Goal: Task Accomplishment & Management: Manage account settings

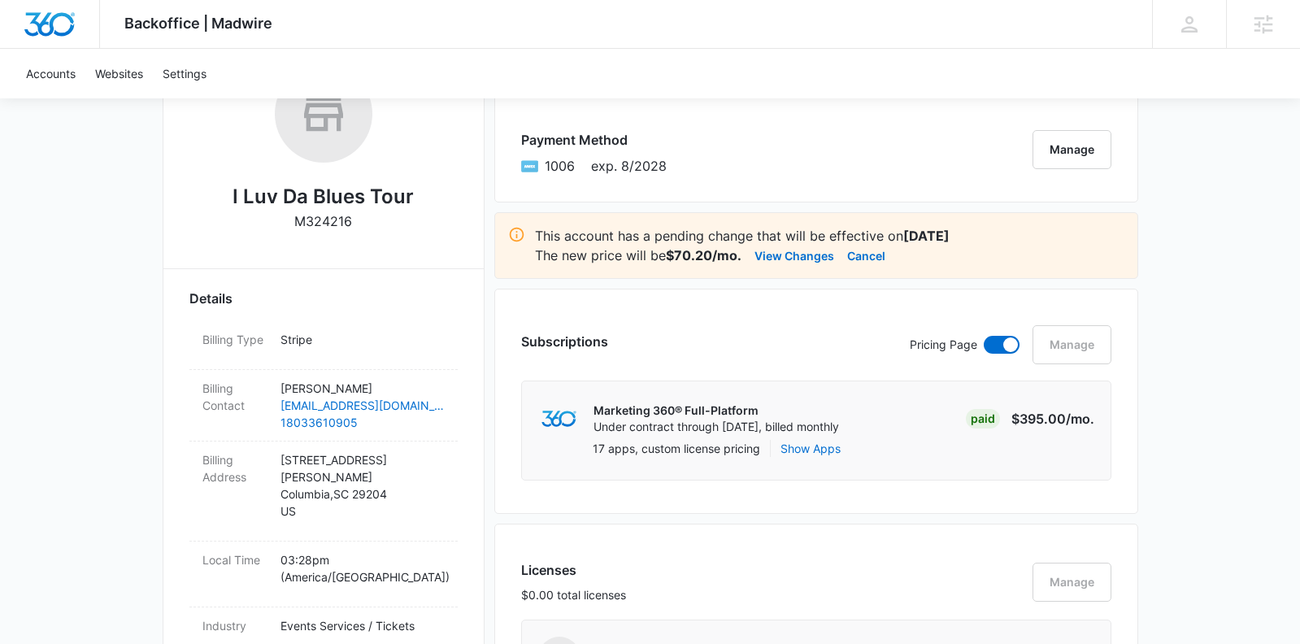
scroll to position [300, 0]
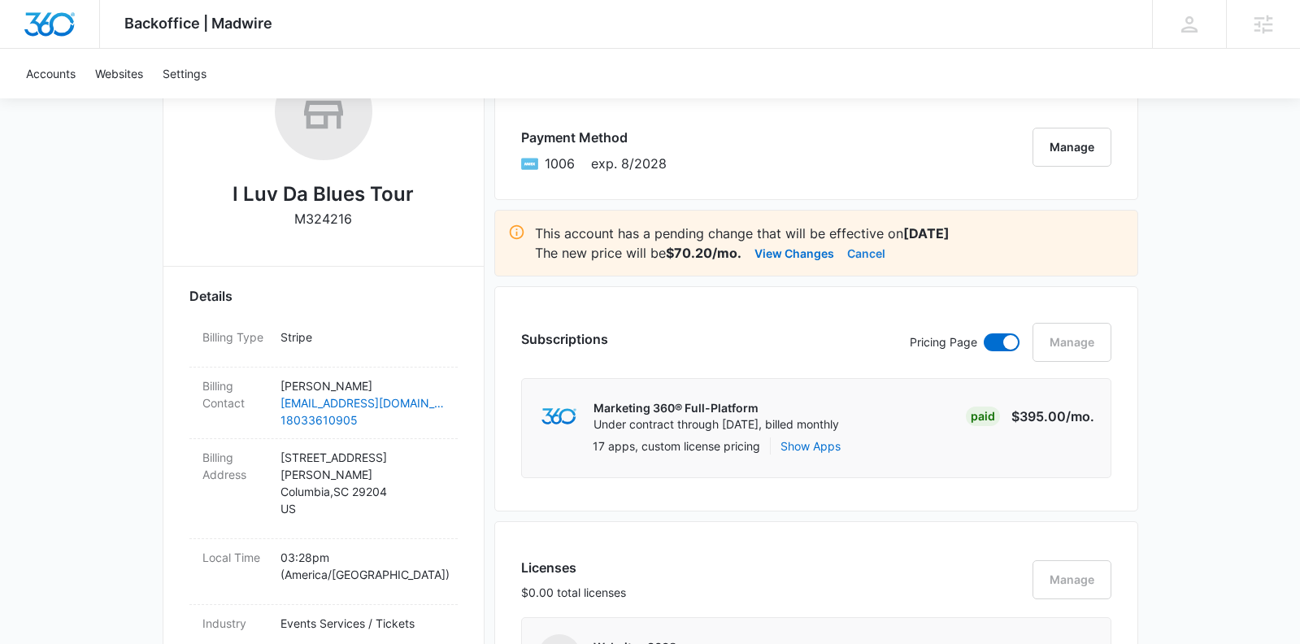
click at [871, 251] on button "Cancel" at bounding box center [866, 253] width 38 height 20
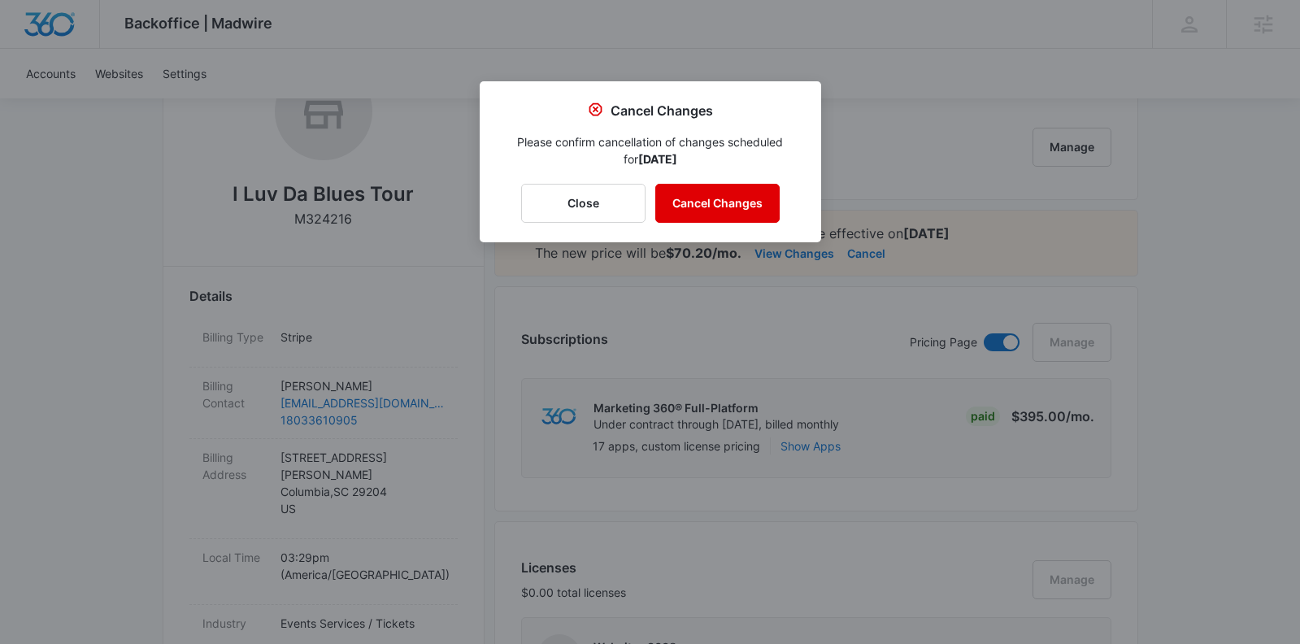
click at [738, 205] on button "Cancel Changes" at bounding box center [717, 203] width 124 height 39
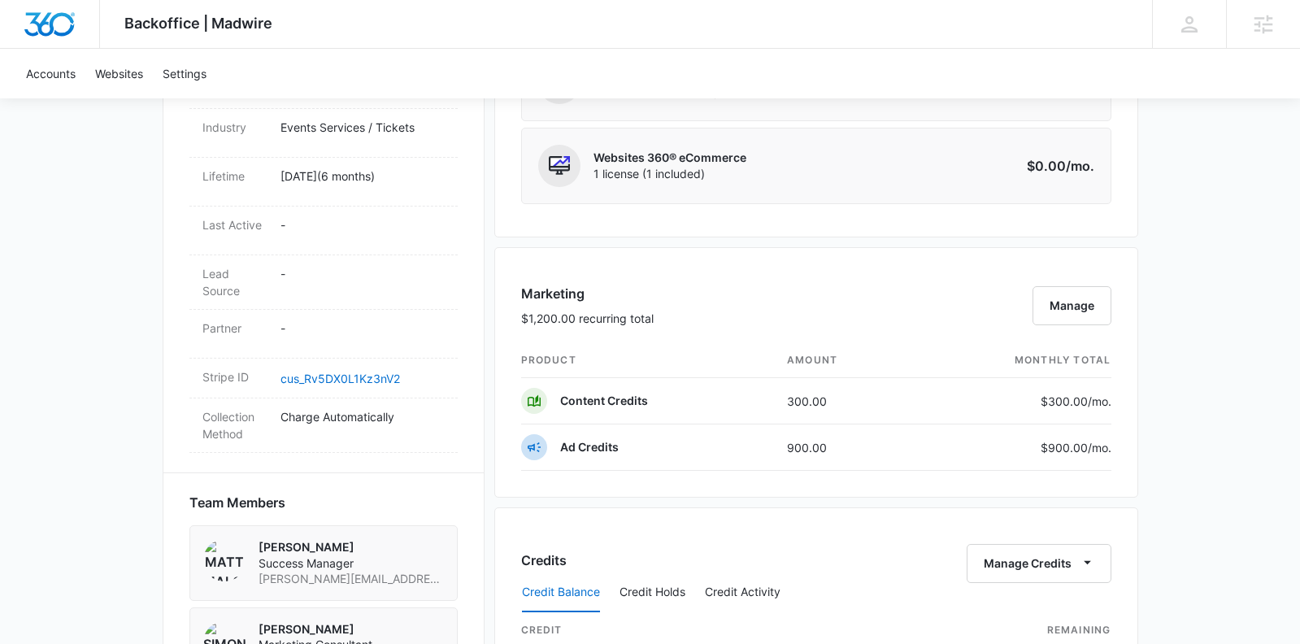
scroll to position [798, 0]
click at [1053, 298] on button "Manage" at bounding box center [1072, 304] width 79 height 39
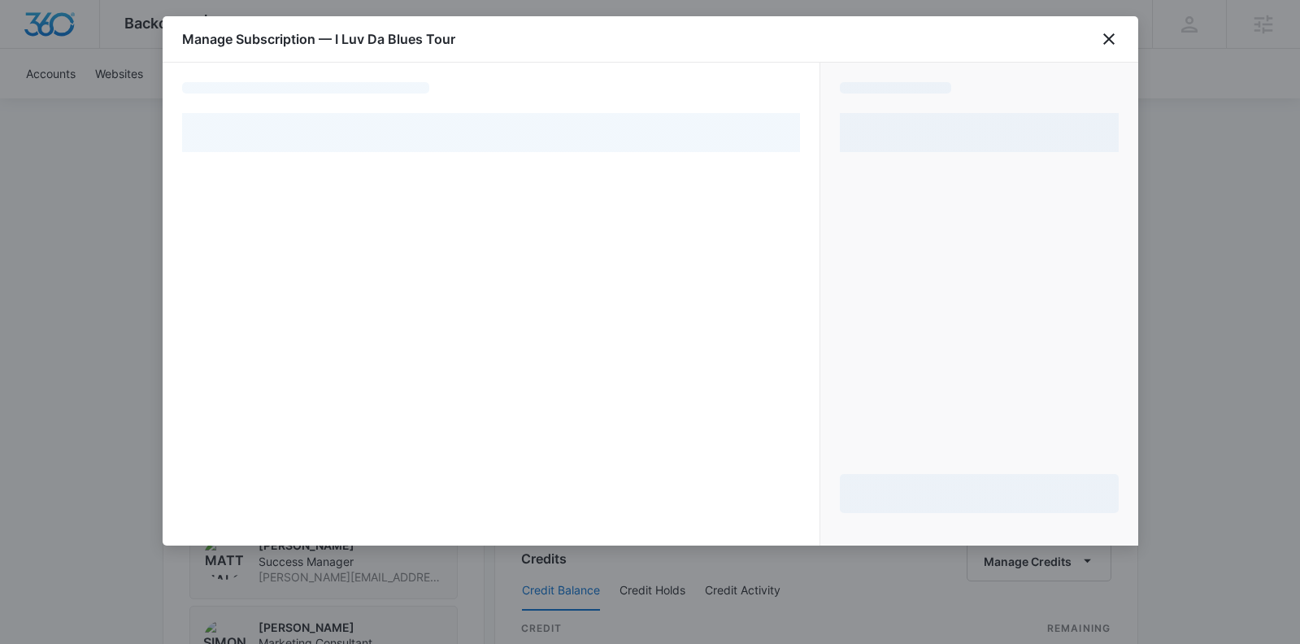
select select "pm_1R1F4JA4n8RTgNjUpSG7XVCR"
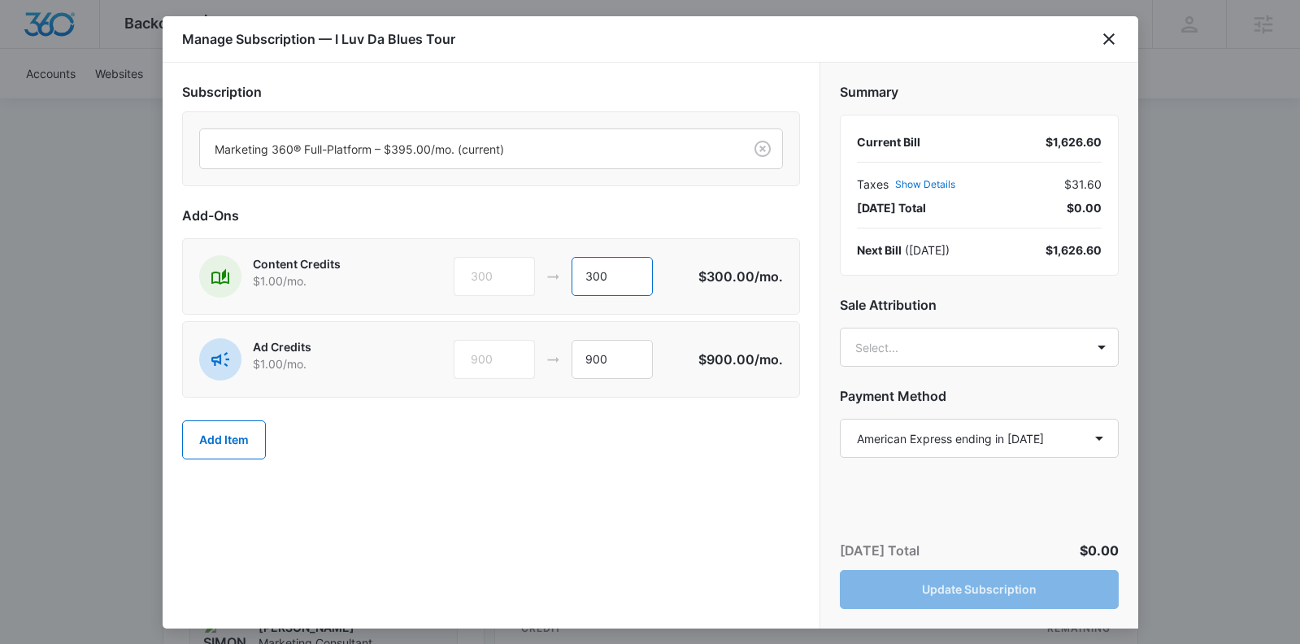
click at [600, 274] on input "300" at bounding box center [612, 276] width 81 height 39
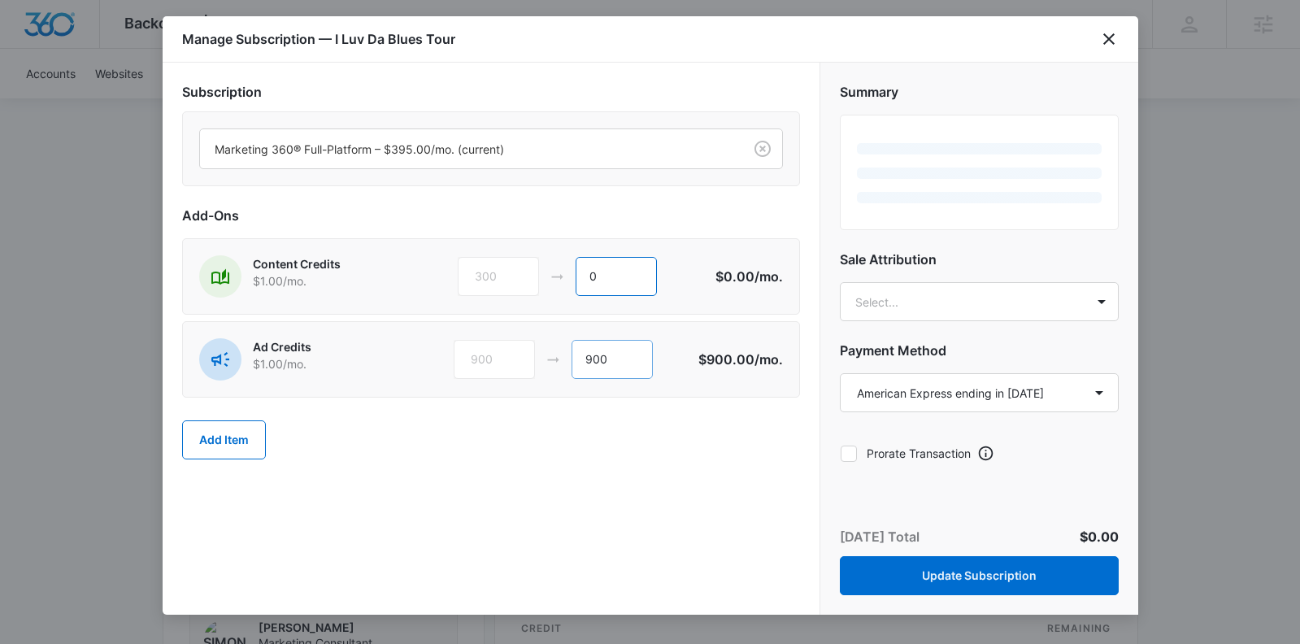
type input "0"
click at [600, 364] on input "900" at bounding box center [612, 359] width 81 height 39
type input "0"
click at [682, 586] on div "Subscription Marketing 360® Full-Platform – $395.00/mo. (current) Add-Ons Conte…" at bounding box center [491, 339] width 657 height 552
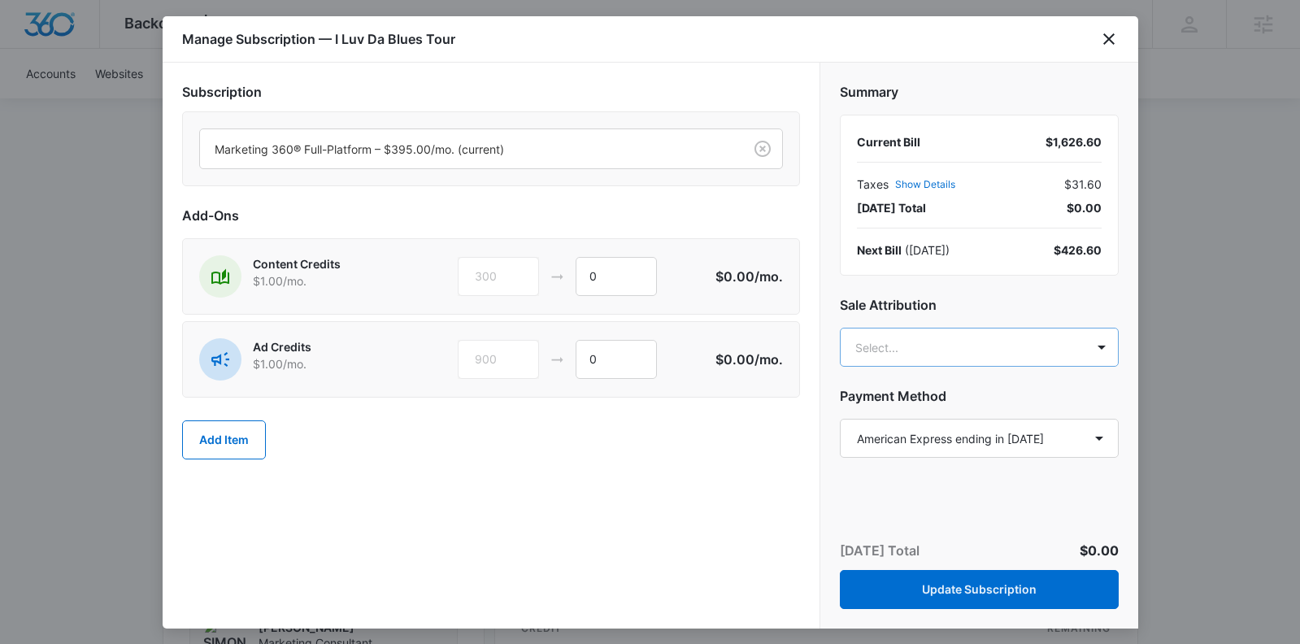
click at [883, 343] on body "Backoffice | Madwire Apps Settings [PERSON_NAME] [PERSON_NAME][EMAIL_ADDRESS][P…" at bounding box center [650, 372] width 1300 height 2341
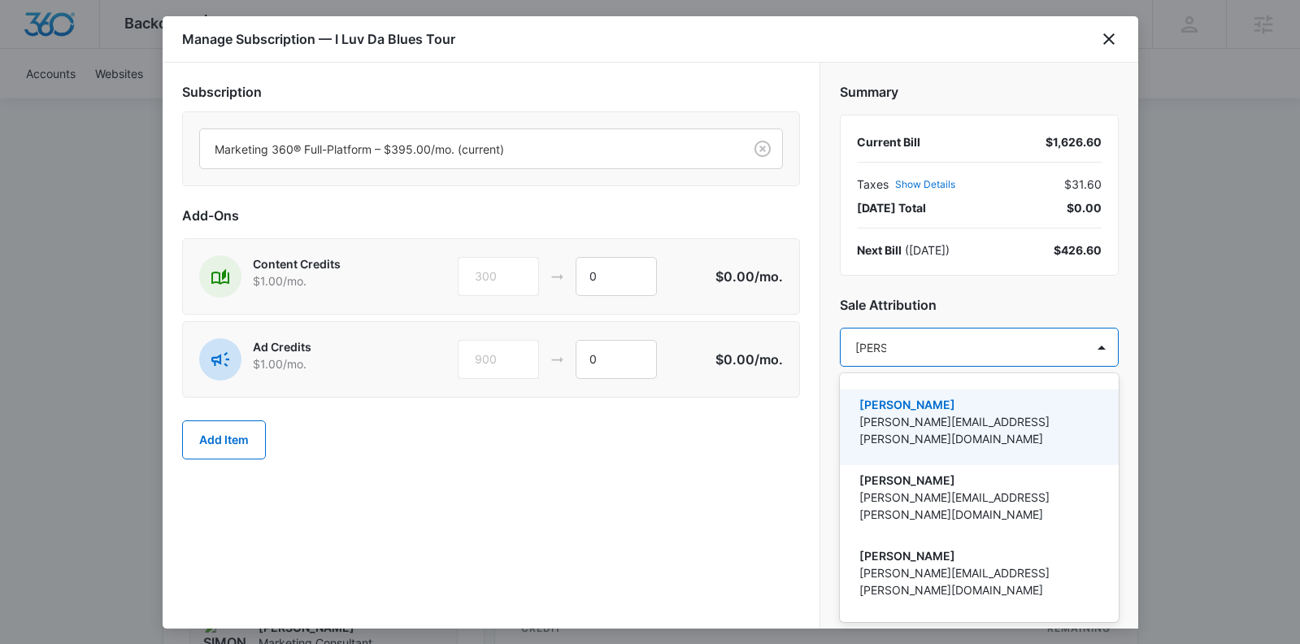
type input "[PERSON_NAME]"
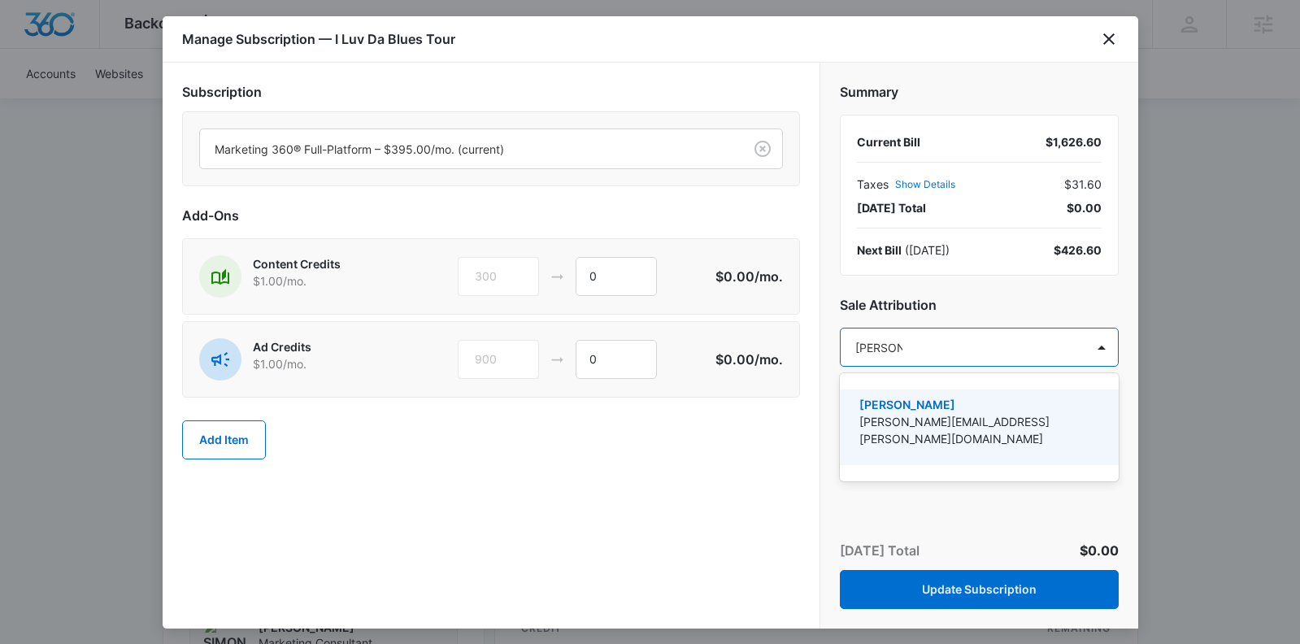
click at [892, 407] on p "[PERSON_NAME]" at bounding box center [978, 404] width 237 height 17
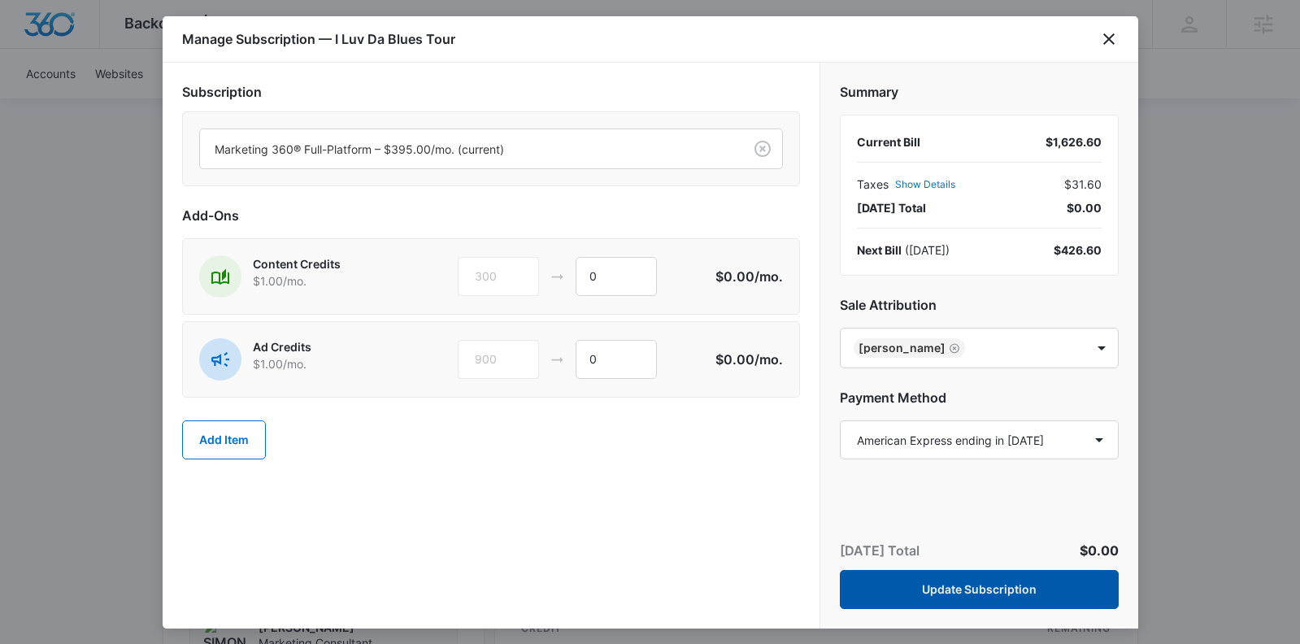
click at [960, 593] on button "Update Subscription" at bounding box center [979, 589] width 279 height 39
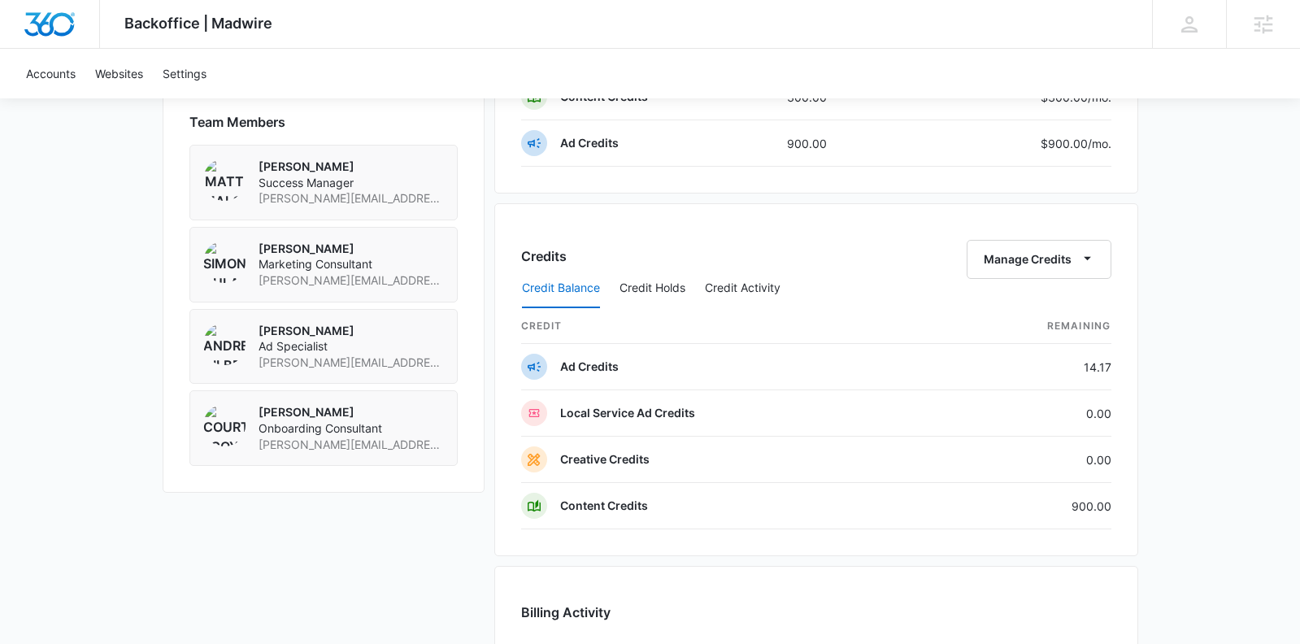
scroll to position [1208, 0]
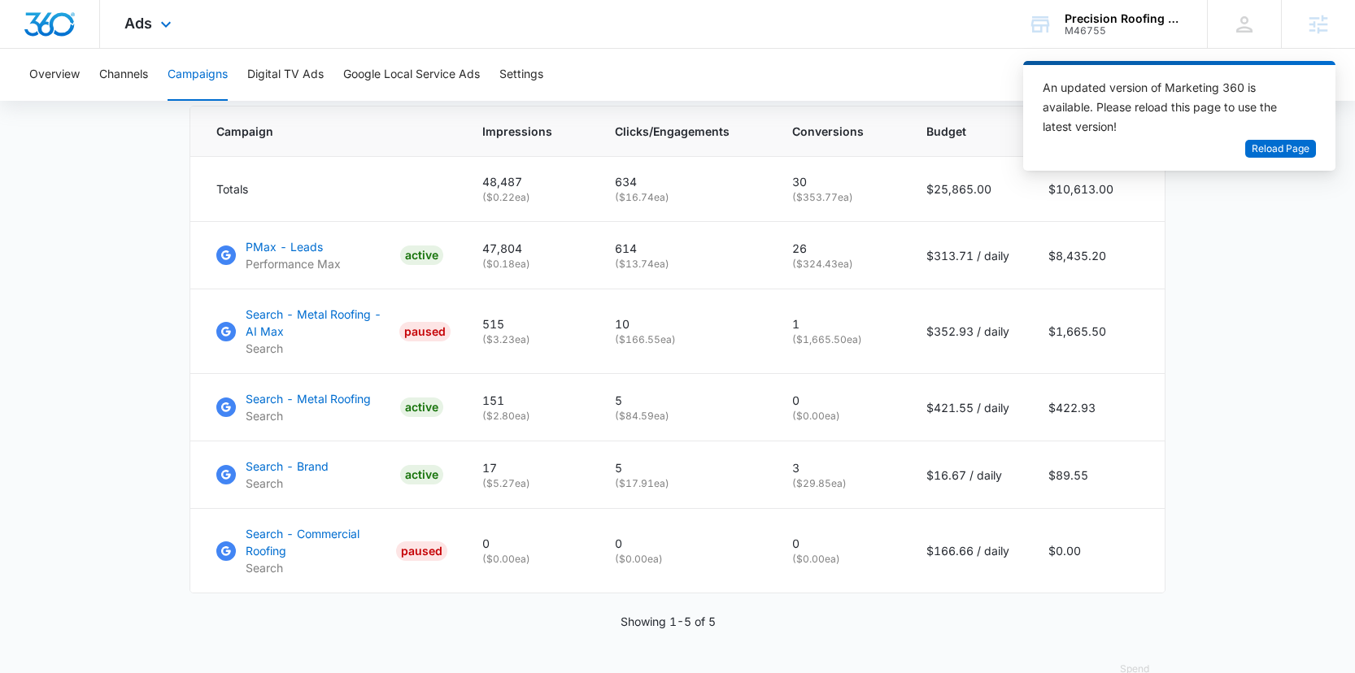
click at [155, 31] on div "Ads Apps Reputation Websites Forms CRM Email Social Payments POS Content Ads In…" at bounding box center [150, 24] width 100 height 48
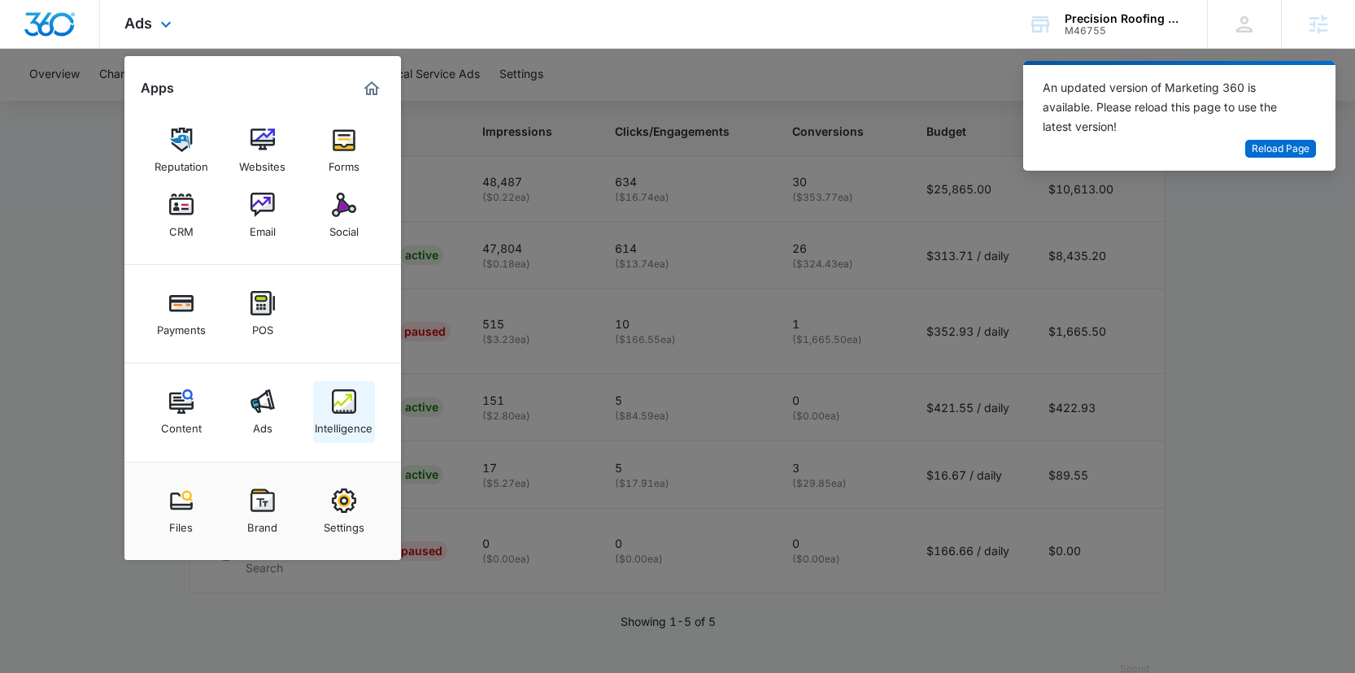
click at [333, 430] on div "Intelligence" at bounding box center [344, 424] width 58 height 21
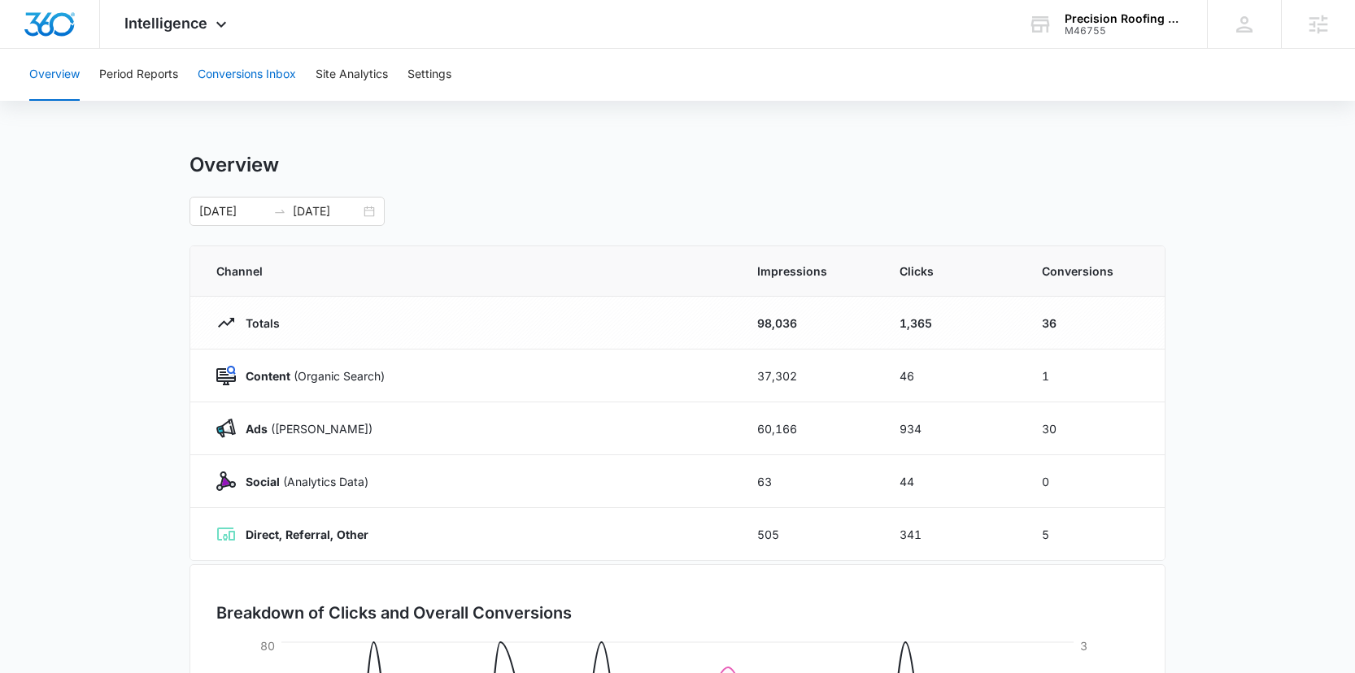
click at [254, 75] on button "Conversions Inbox" at bounding box center [247, 75] width 98 height 52
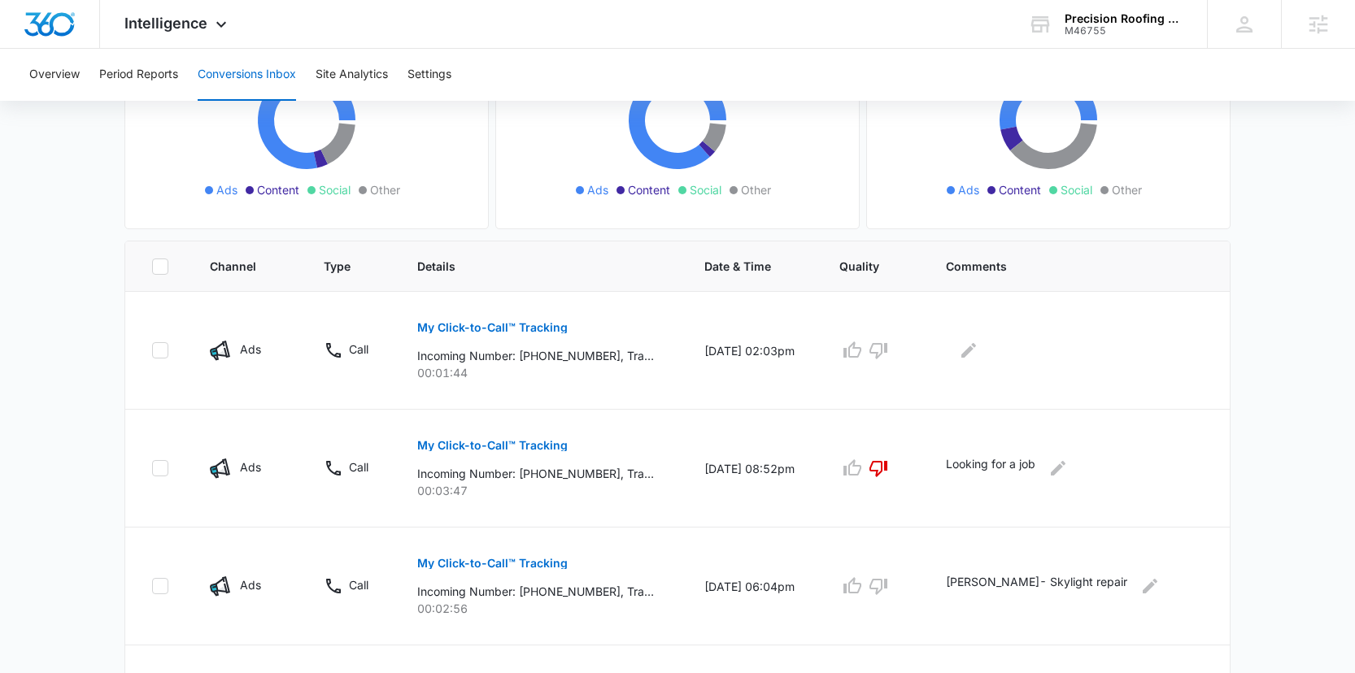
scroll to position [247, 0]
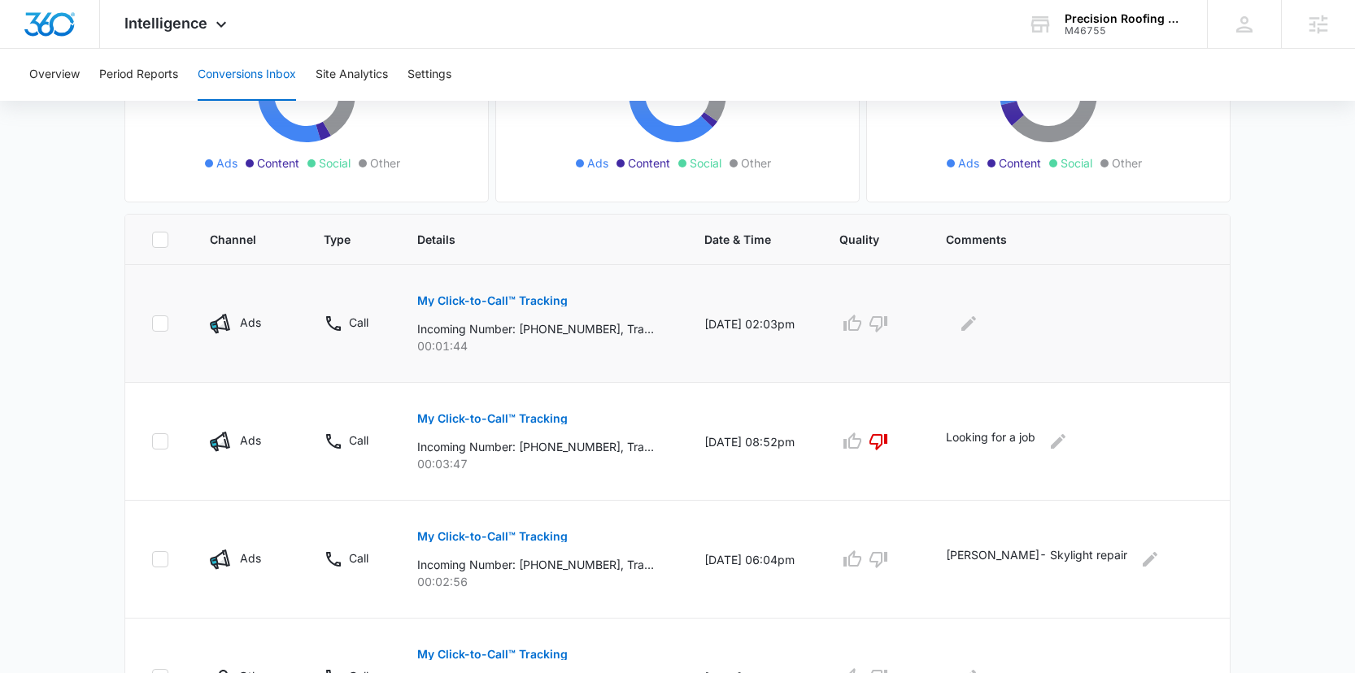
click at [522, 303] on p "My Click-to-Call™ Tracking" at bounding box center [492, 300] width 150 height 11
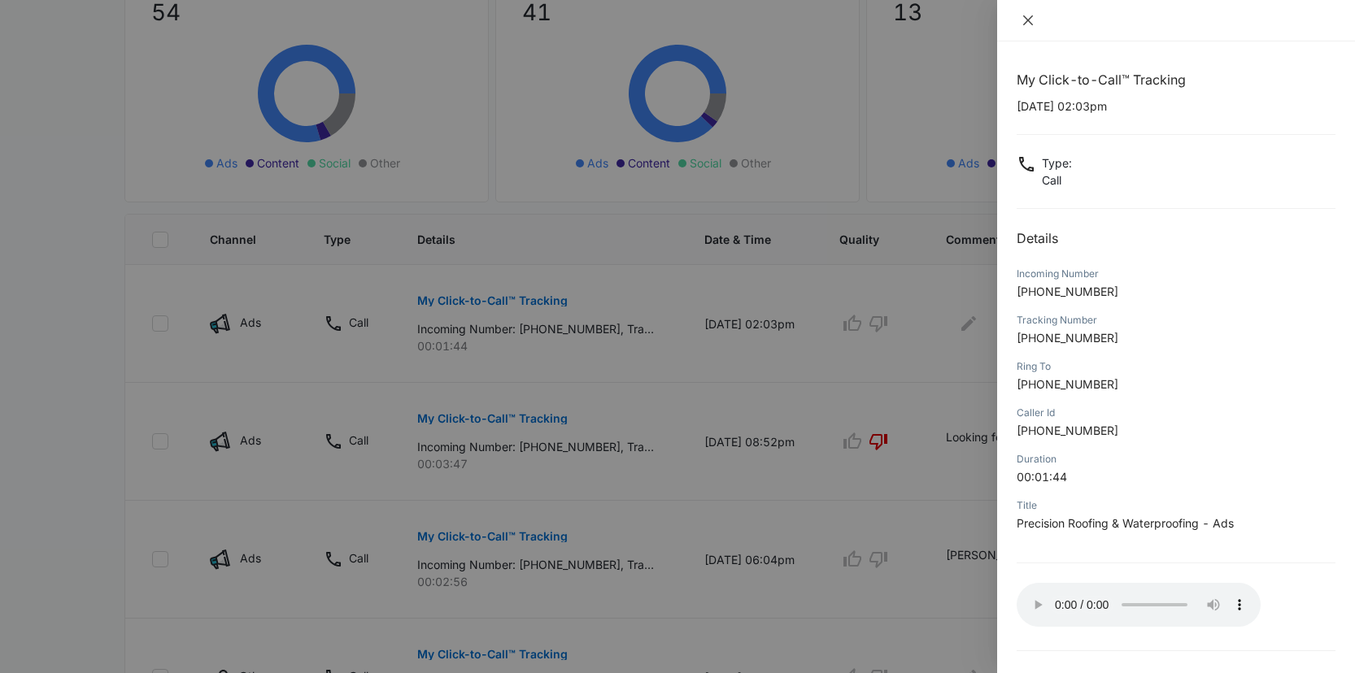
click at [1027, 21] on icon "close" at bounding box center [1028, 20] width 10 height 10
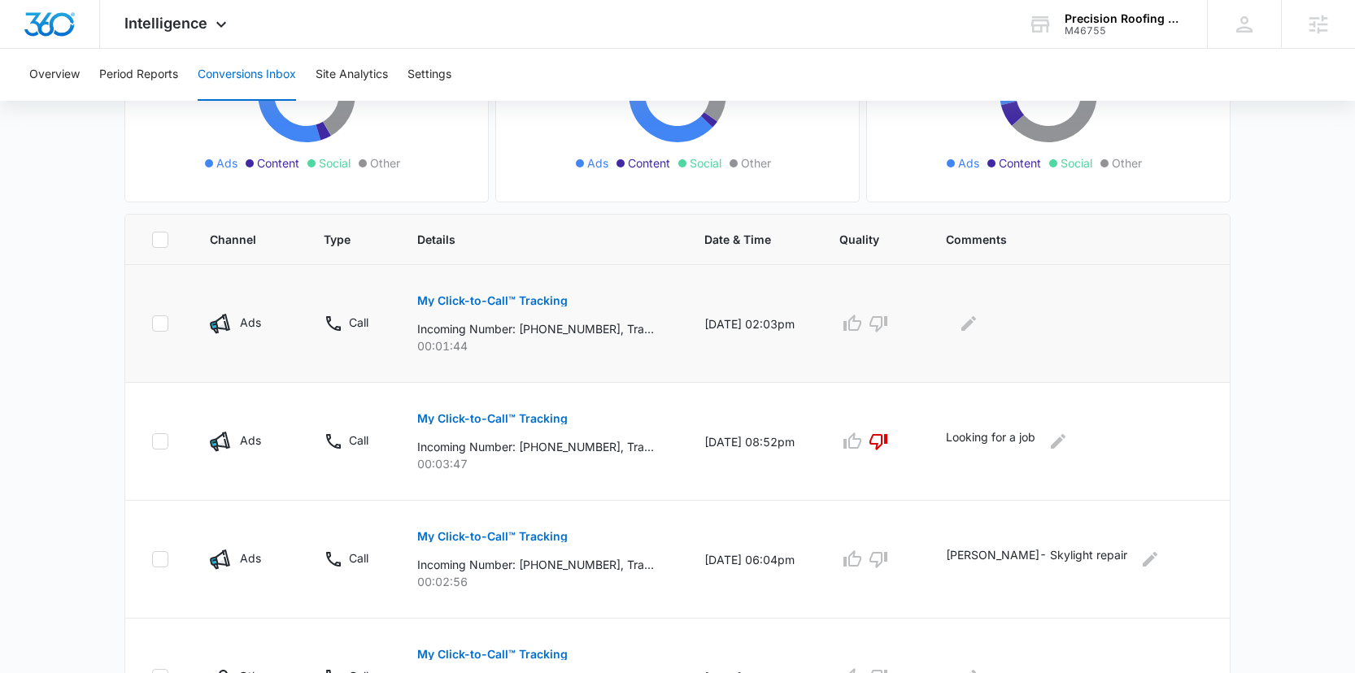
click at [553, 299] on p "My Click-to-Call™ Tracking" at bounding box center [492, 300] width 150 height 11
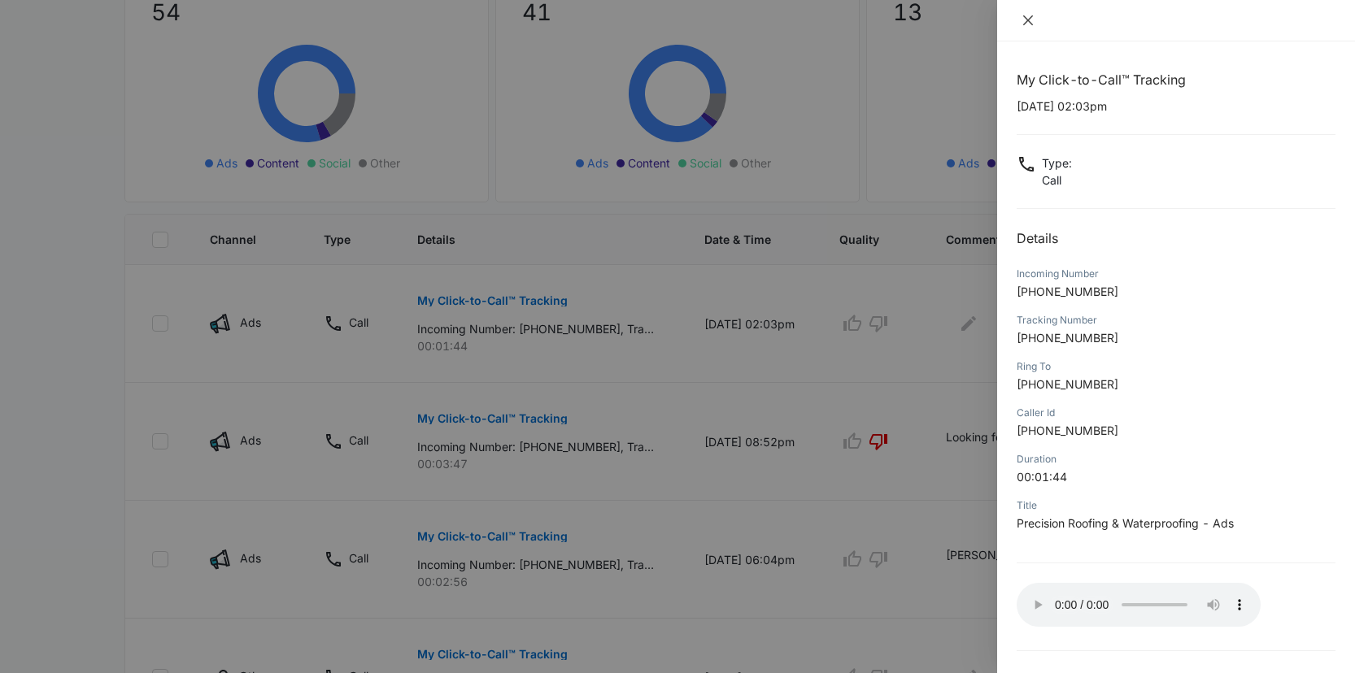
click at [1028, 20] on icon "close" at bounding box center [1028, 20] width 10 height 10
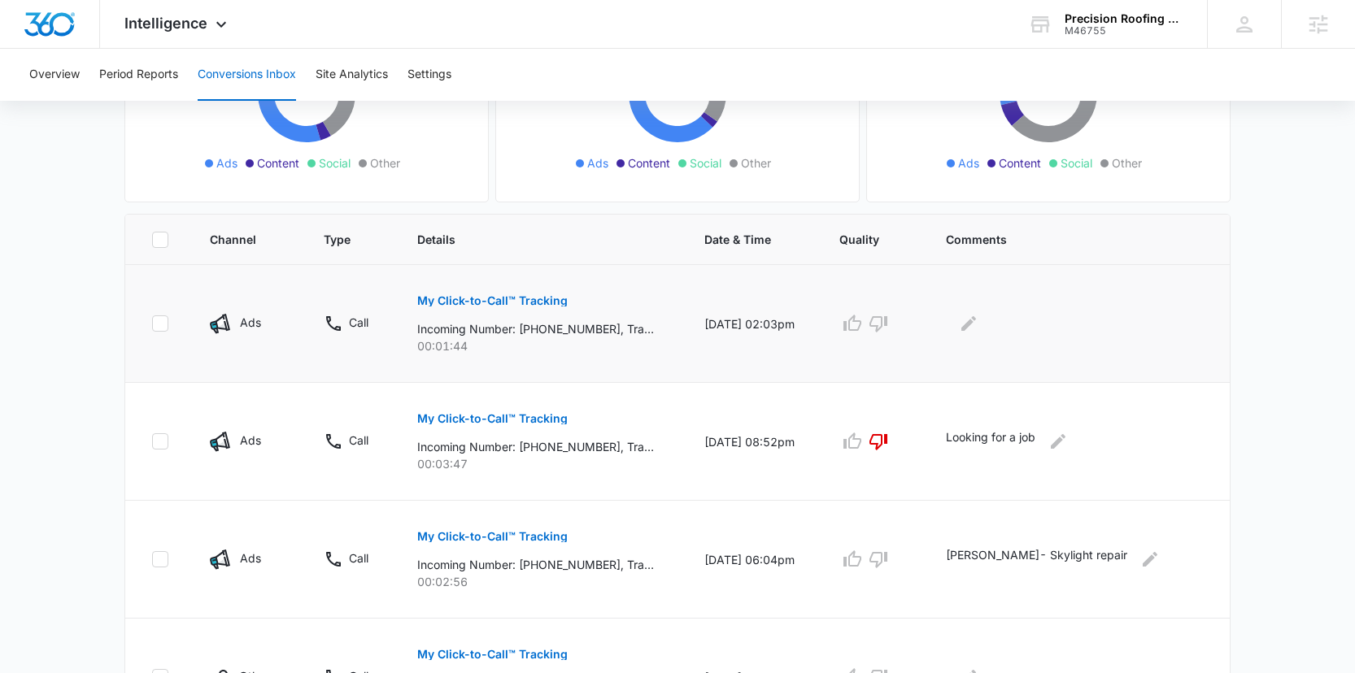
click at [499, 301] on p "My Click-to-Call™ Tracking" at bounding box center [492, 300] width 150 height 11
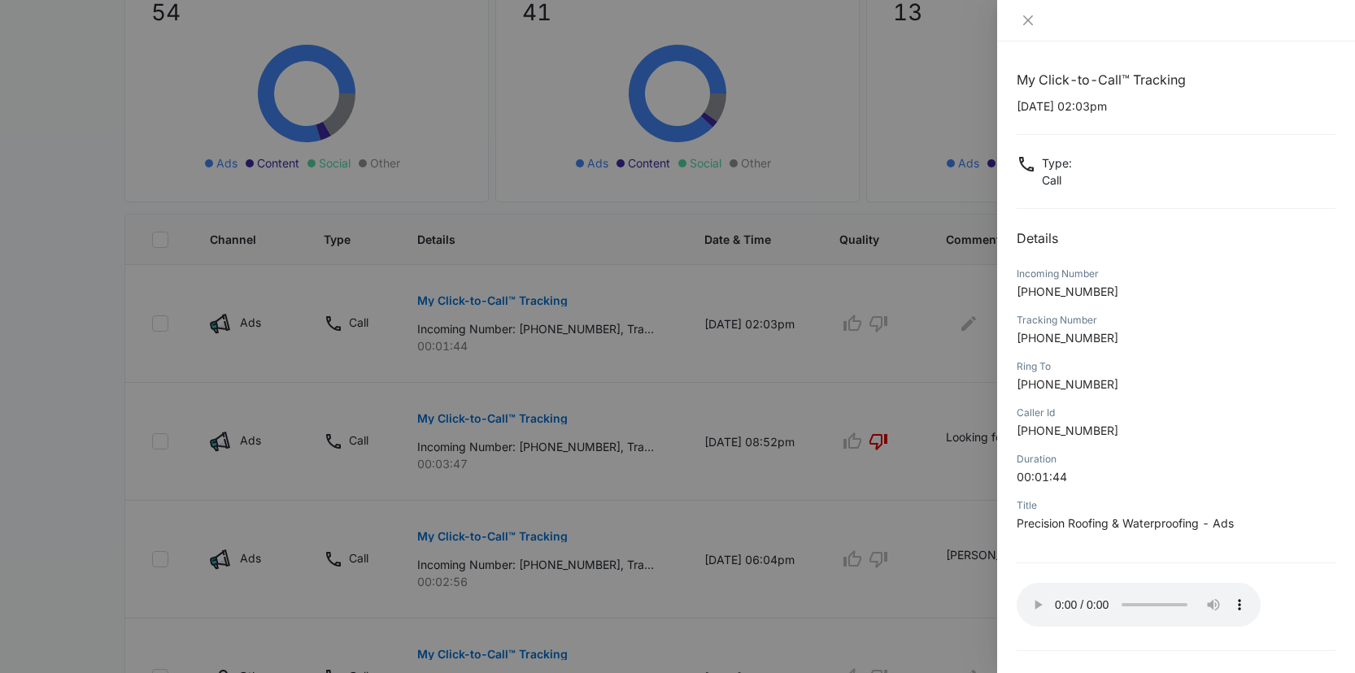
scroll to position [48, 0]
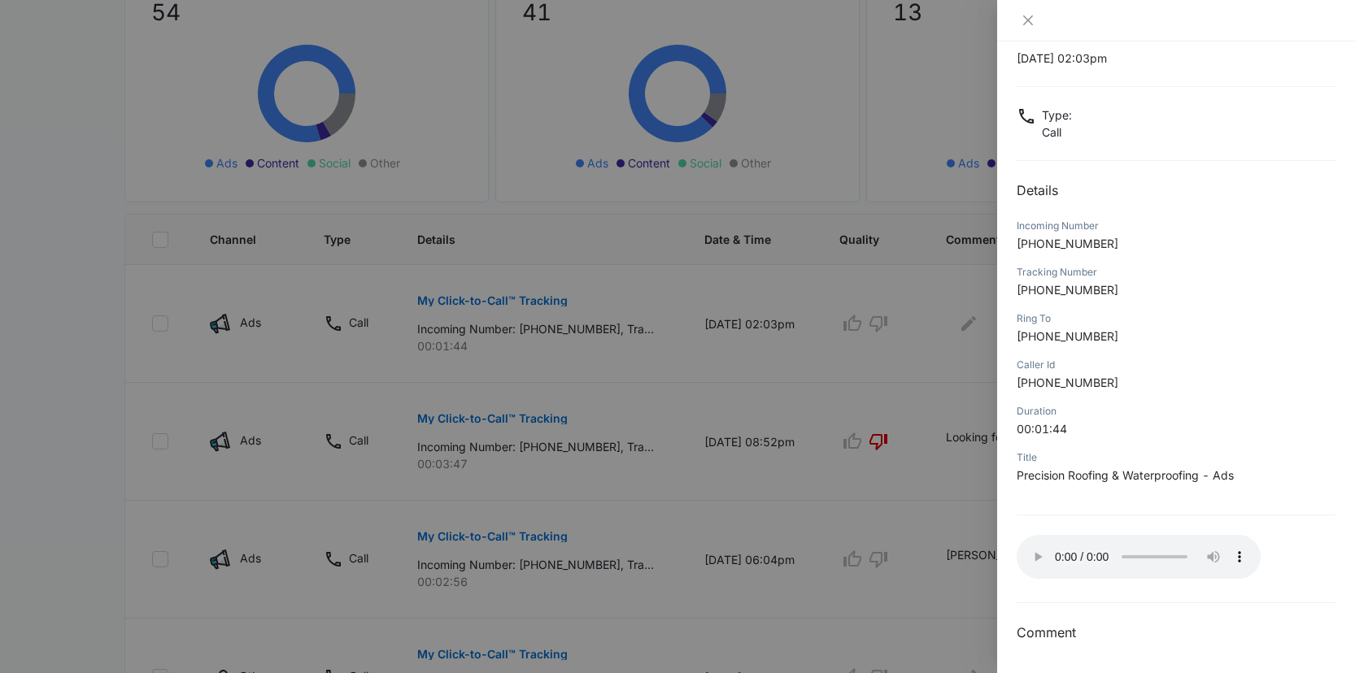
click at [1135, 298] on p "+19492457540" at bounding box center [1176, 289] width 319 height 17
drag, startPoint x: 1112, startPoint y: 290, endPoint x: 1083, endPoint y: 289, distance: 29.3
click at [1083, 289] on p "+19492457540" at bounding box center [1176, 289] width 319 height 17
click at [1022, 22] on icon "close" at bounding box center [1027, 20] width 13 height 13
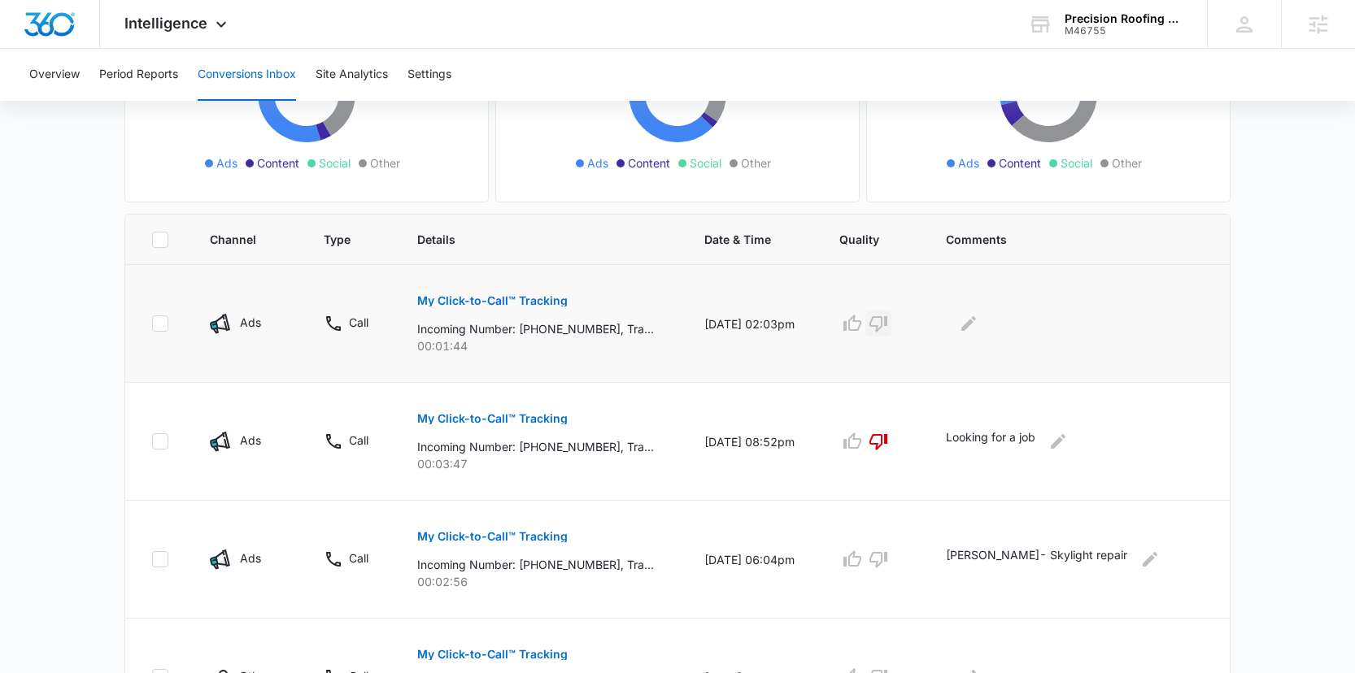
click at [887, 317] on icon "button" at bounding box center [878, 324] width 18 height 16
drag, startPoint x: 980, startPoint y: 438, endPoint x: 1068, endPoint y: 442, distance: 87.9
click at [1035, 442] on p "Looking for a job" at bounding box center [990, 442] width 89 height 26
copy p "Looking for a job"
click at [982, 311] on button "Edit Comments" at bounding box center [969, 324] width 26 height 26
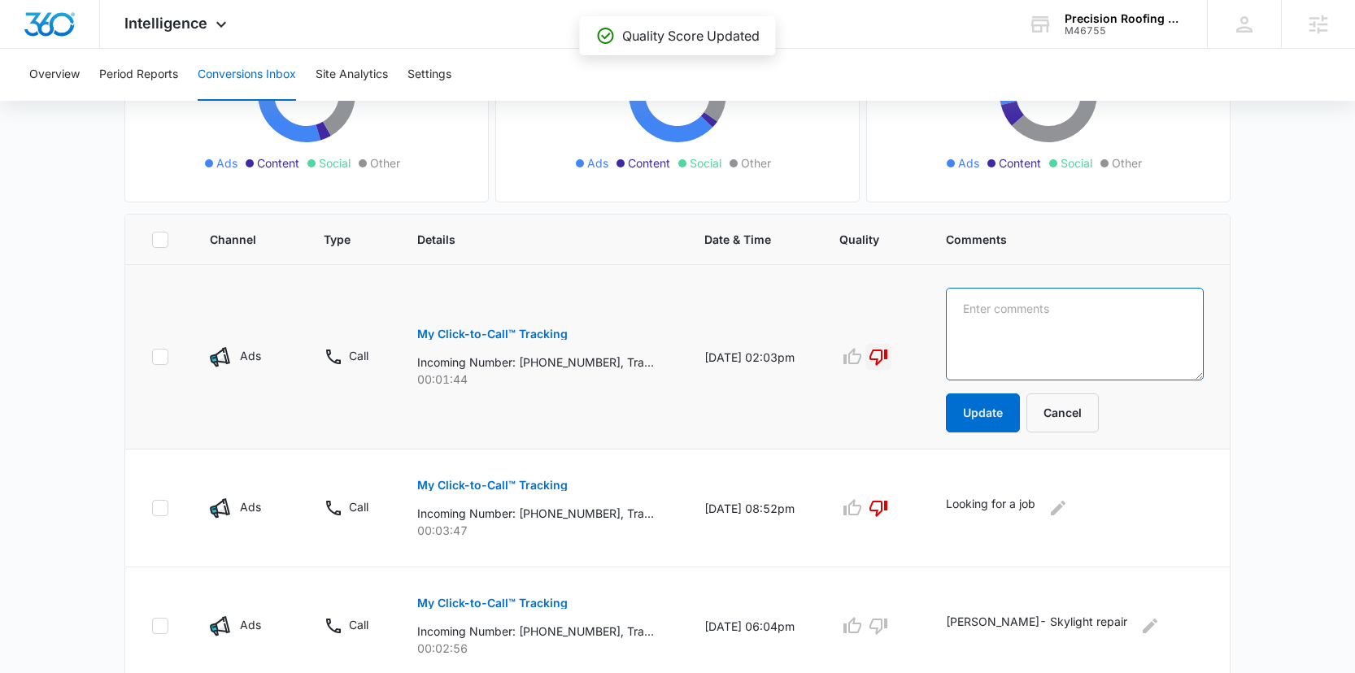
click at [1017, 329] on textarea at bounding box center [1075, 334] width 258 height 93
paste textarea "Looking for a job"
type textarea "Looking for a job"
click at [1012, 424] on button "Update" at bounding box center [983, 413] width 74 height 39
